Goal: Information Seeking & Learning: Learn about a topic

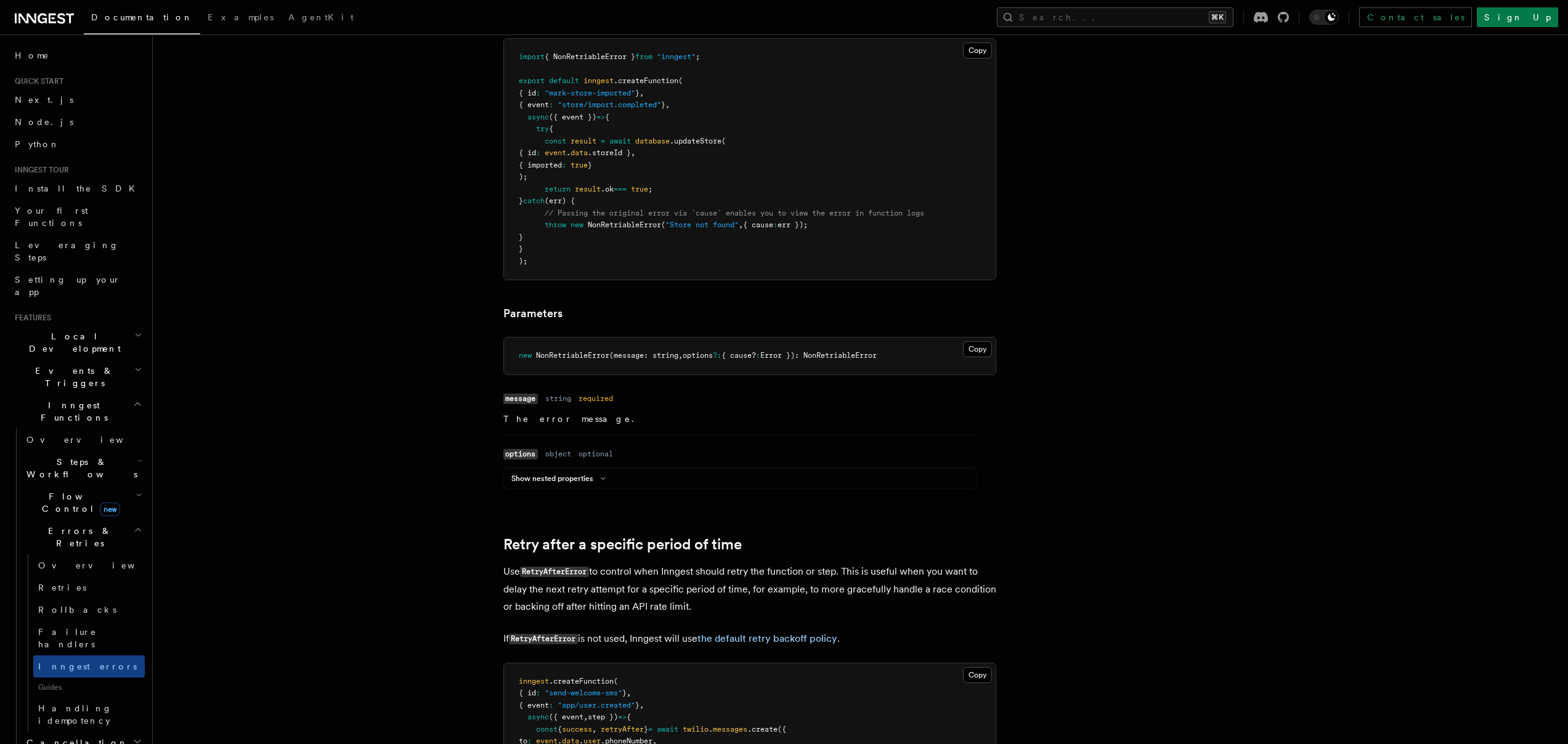
scroll to position [697, 0]
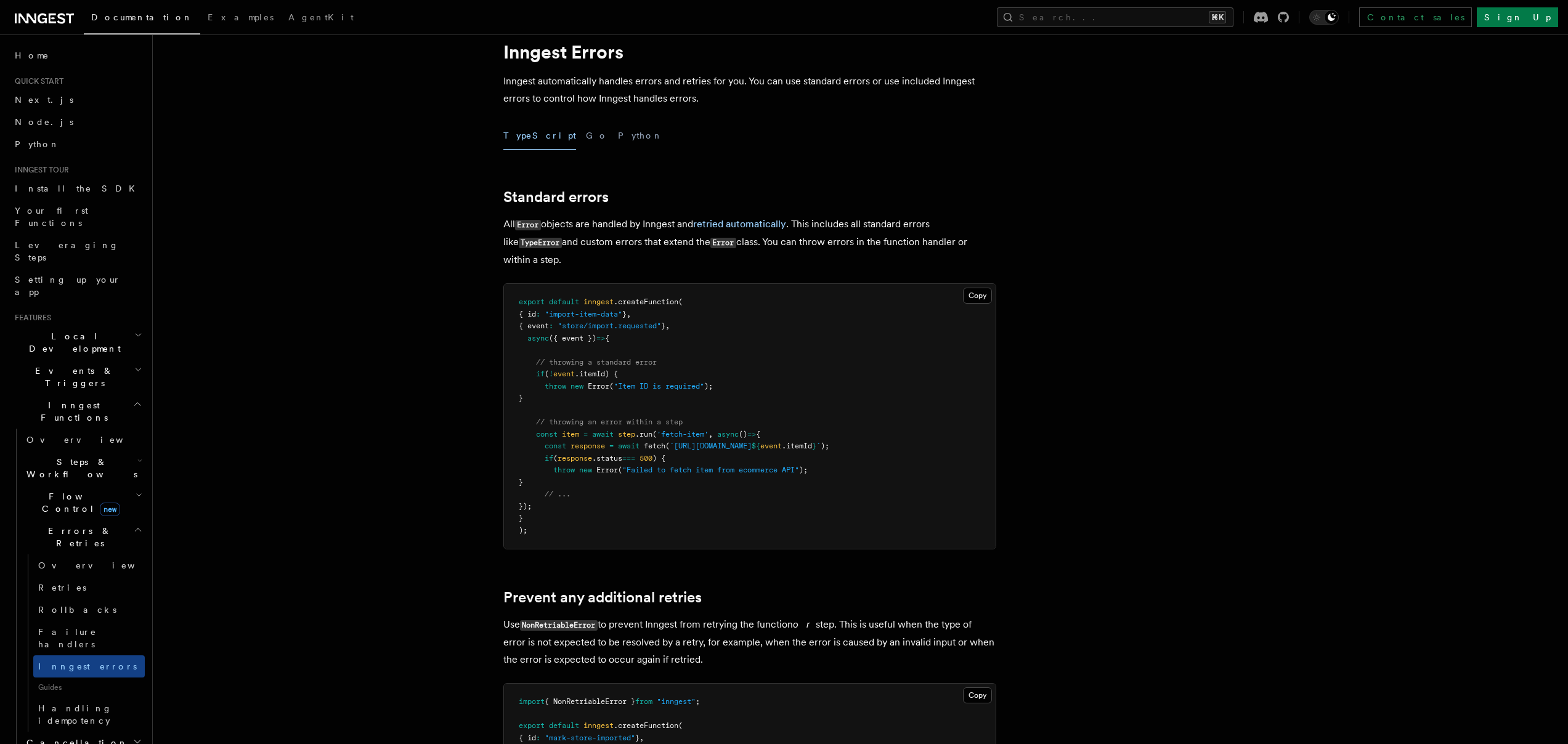
scroll to position [0, 0]
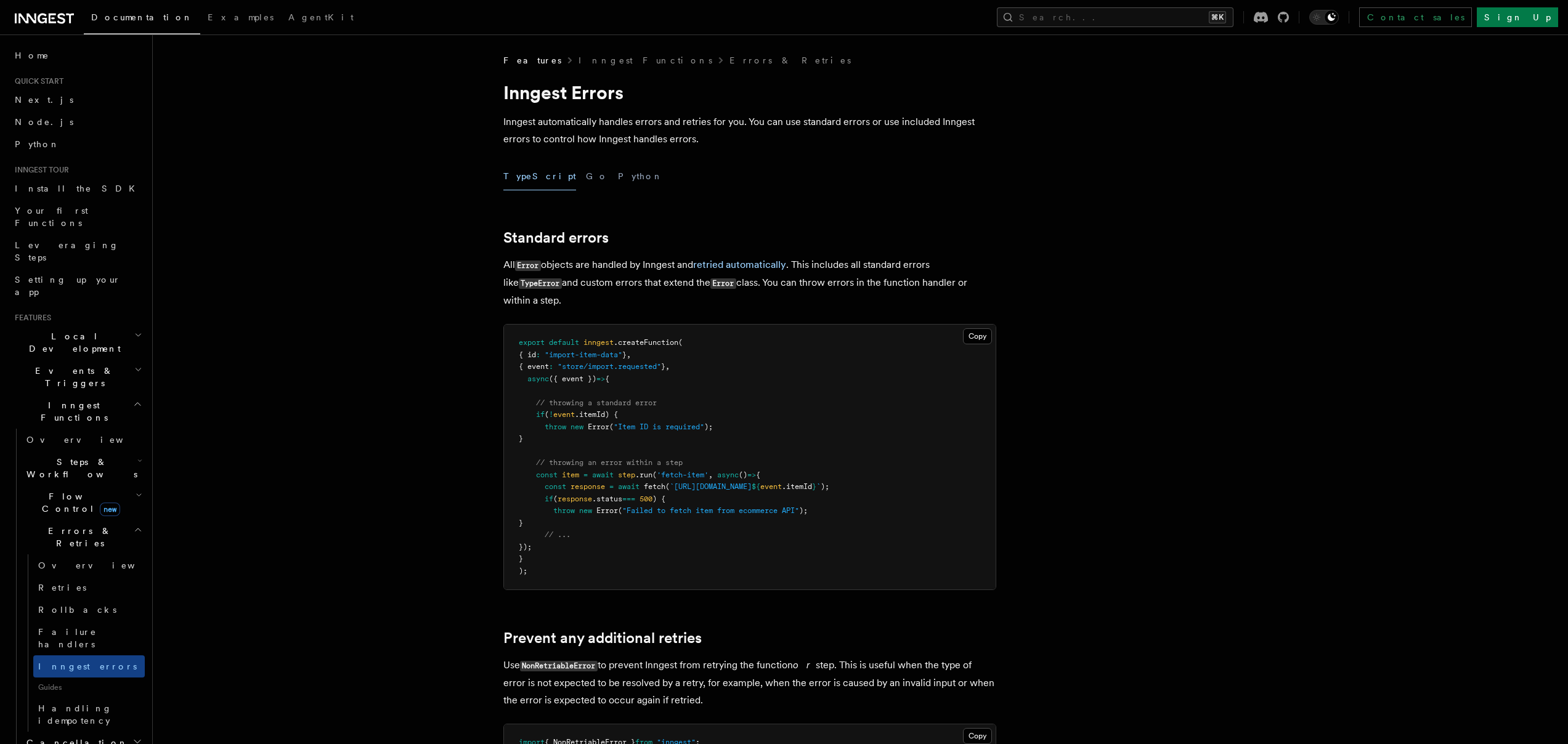
click at [795, 238] on h2 "Standard errors" at bounding box center [750, 238] width 493 height 17
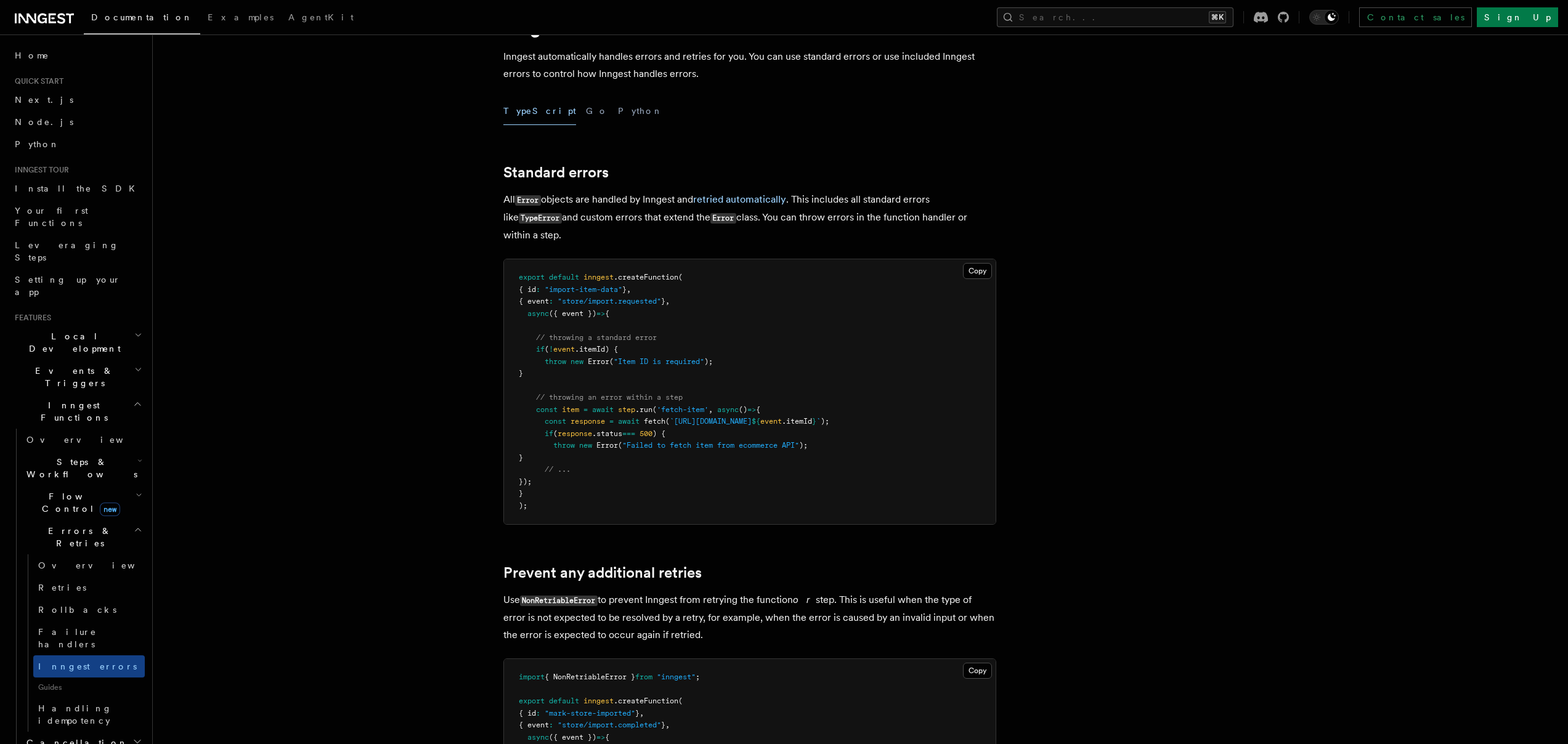
scroll to position [241, 0]
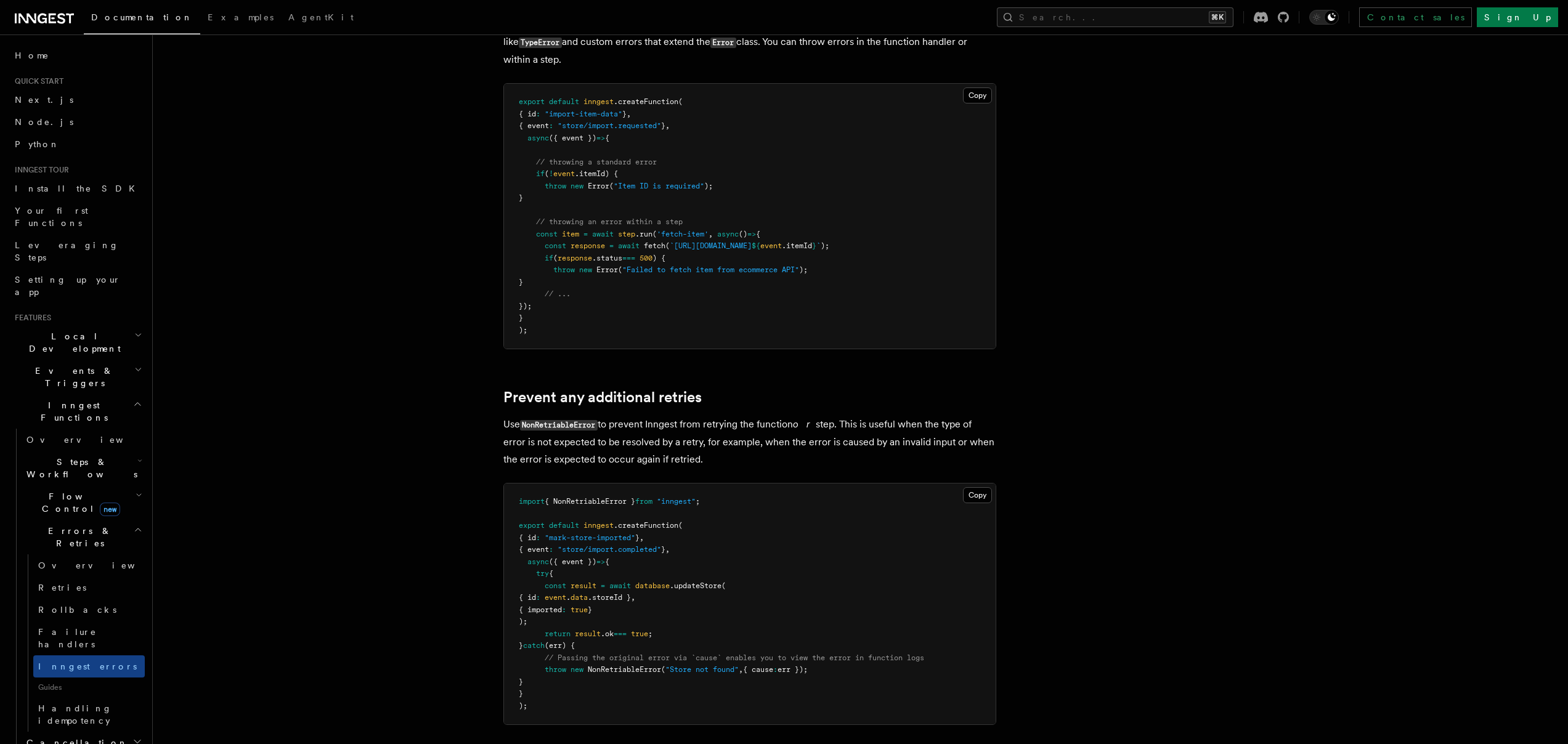
click at [574, 423] on code "NonRetriableError" at bounding box center [559, 425] width 77 height 11
copy code "NonRetriableError"
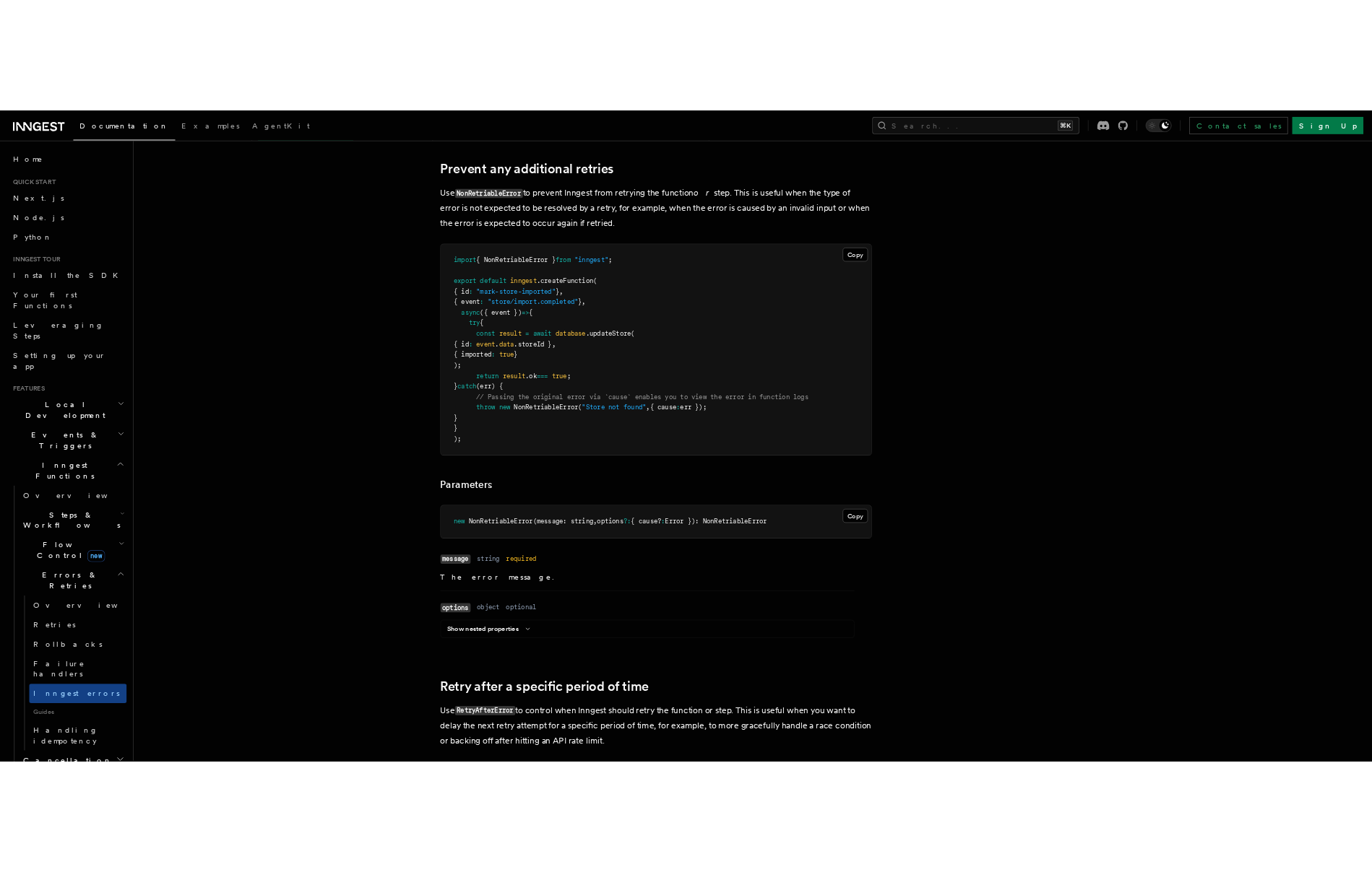
scroll to position [671, 0]
